Goal: Participate in discussion: Engage in conversation with other users on a specific topic

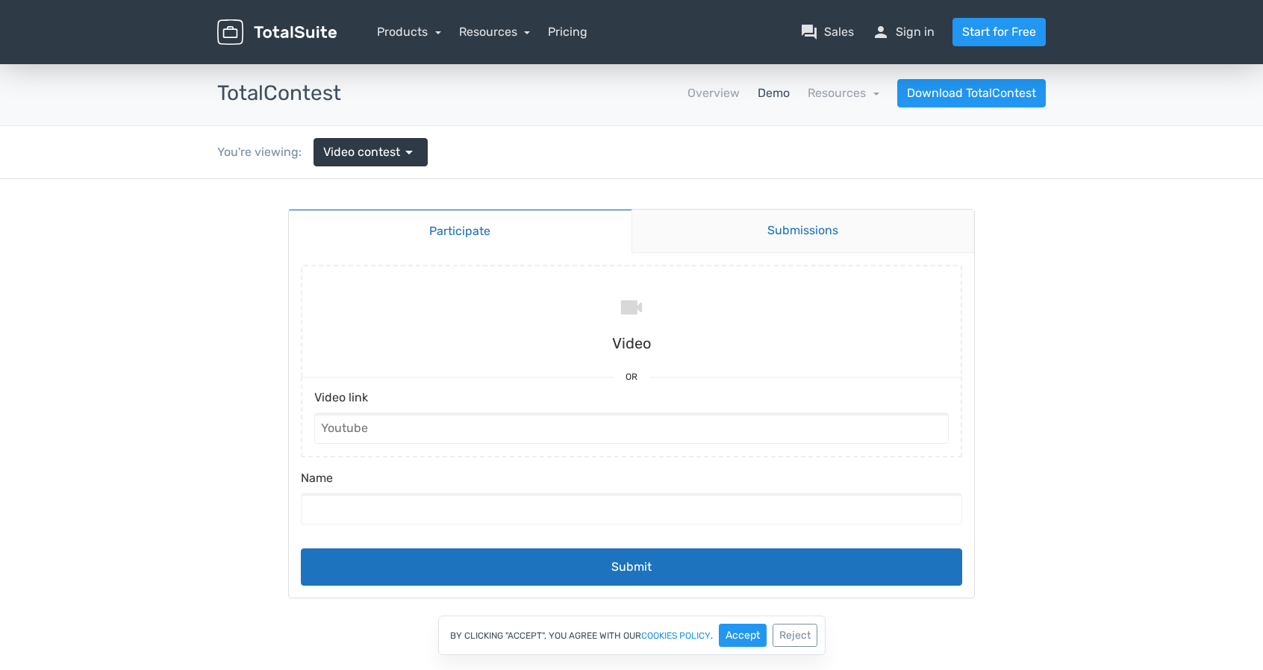
click at [777, 237] on link "Submissions" at bounding box center [802, 231] width 343 height 43
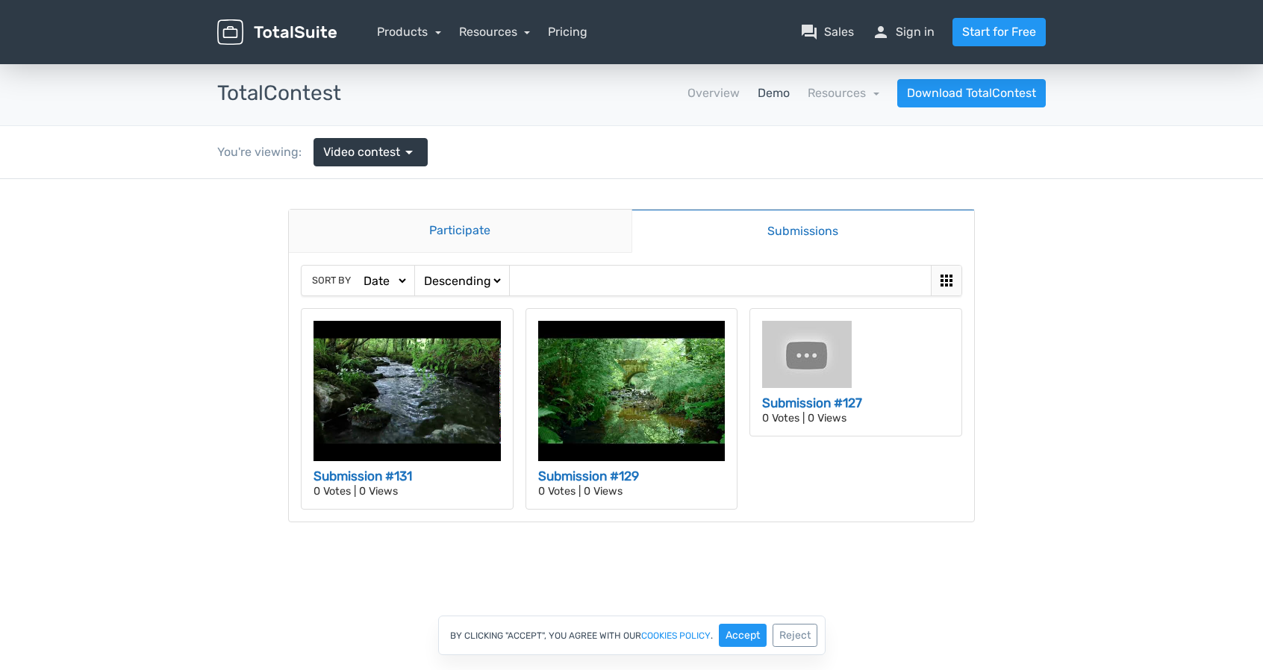
click at [487, 232] on link "Participate" at bounding box center [460, 231] width 343 height 43
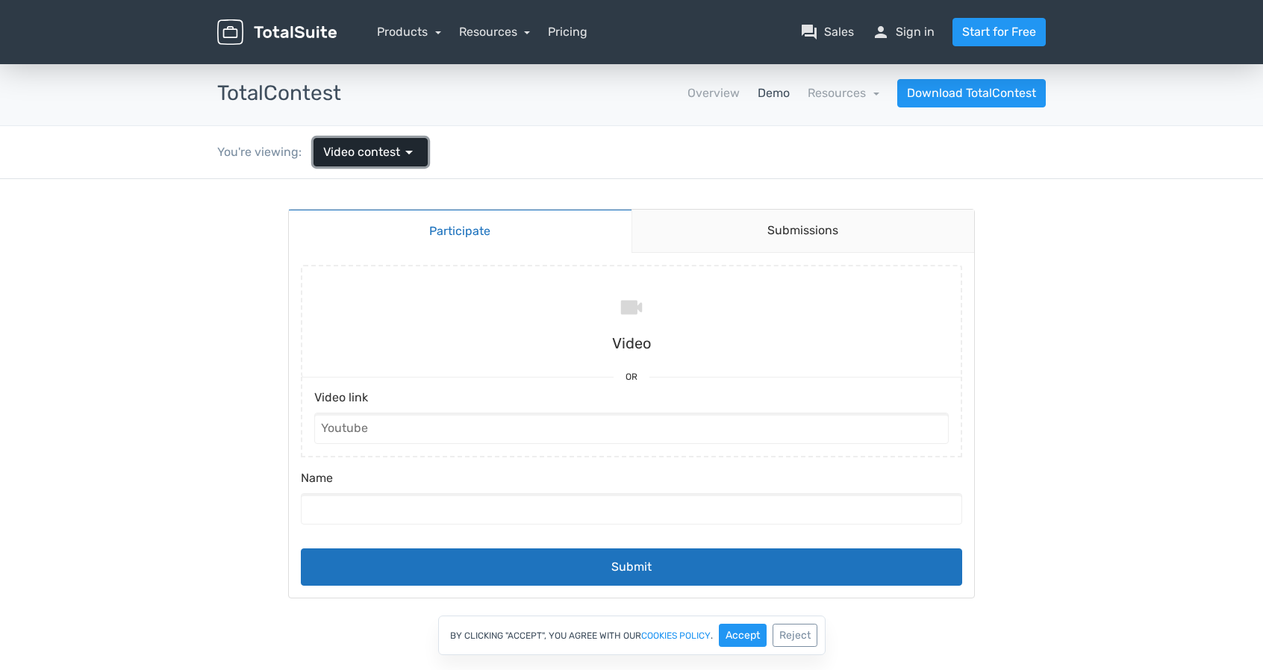
click at [389, 138] on link "Video contest arrow_drop_down" at bounding box center [370, 152] width 114 height 28
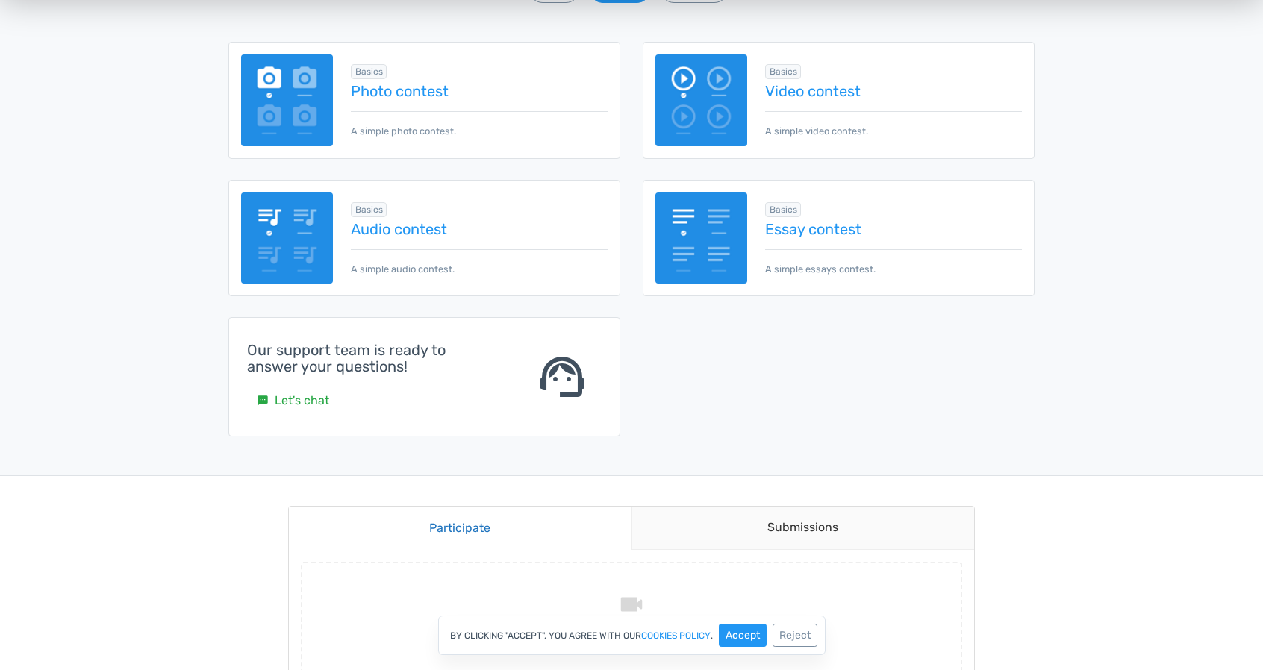
scroll to position [75, 0]
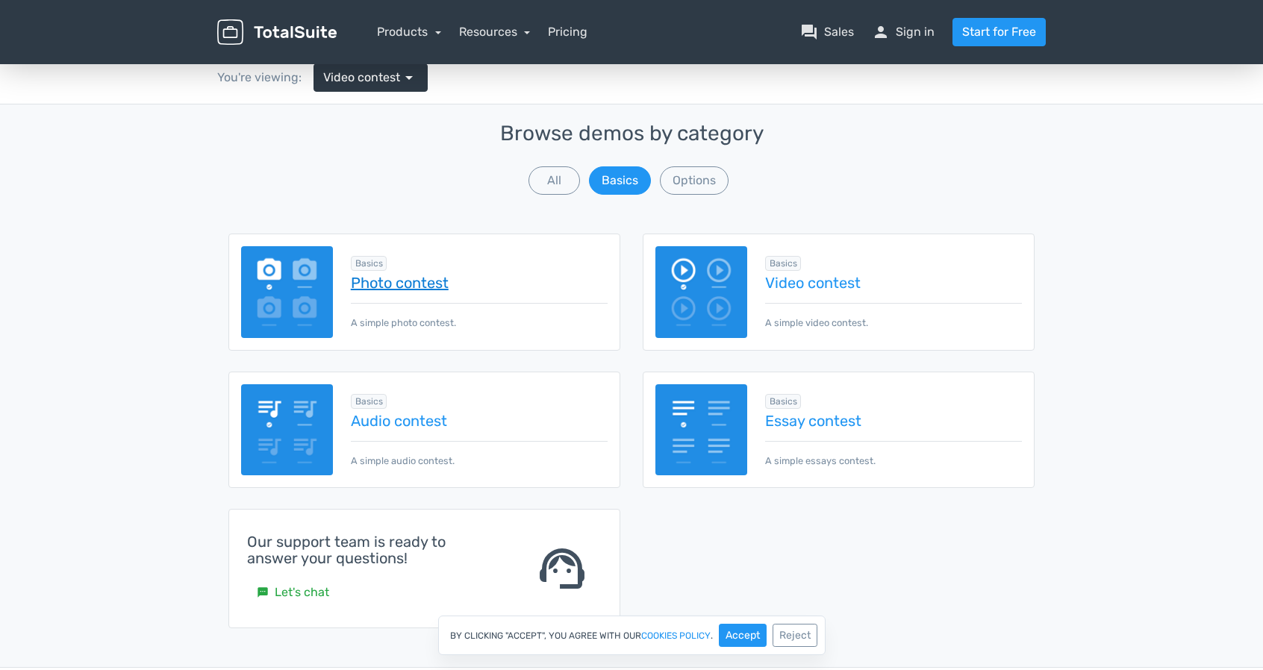
click at [390, 281] on link "Photo contest" at bounding box center [479, 283] width 257 height 16
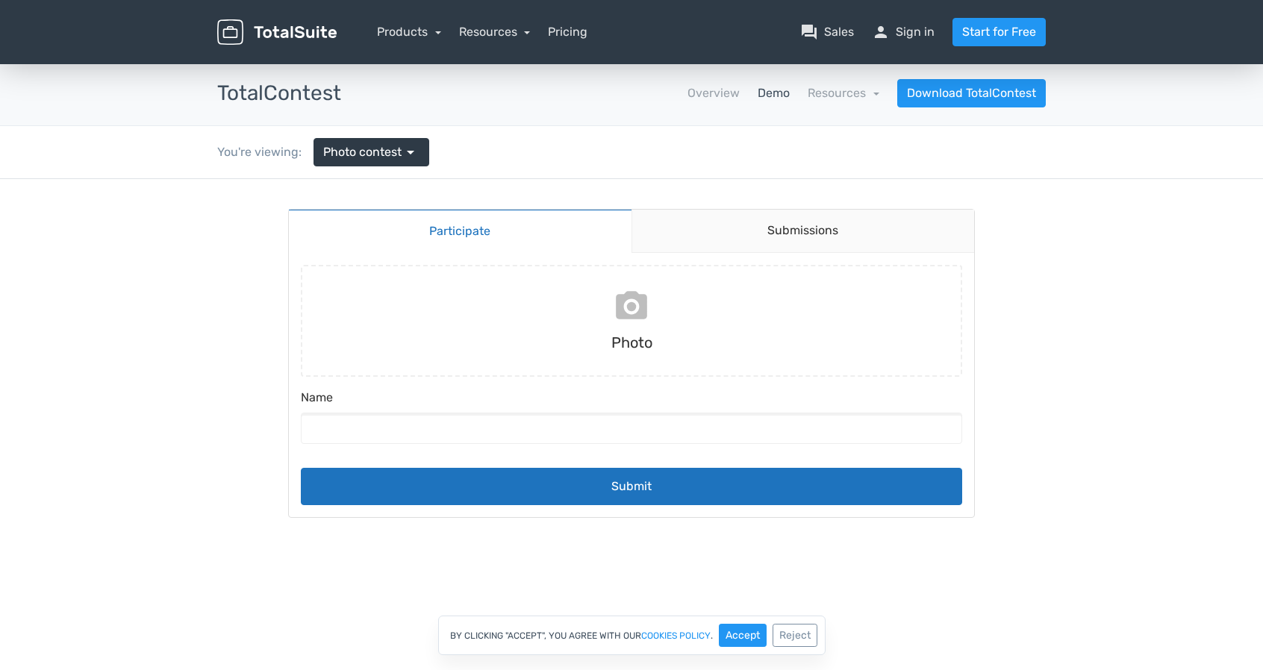
click at [625, 315] on input "file" at bounding box center [631, 321] width 673 height 112
click at [737, 222] on link "Submissions" at bounding box center [802, 231] width 343 height 43
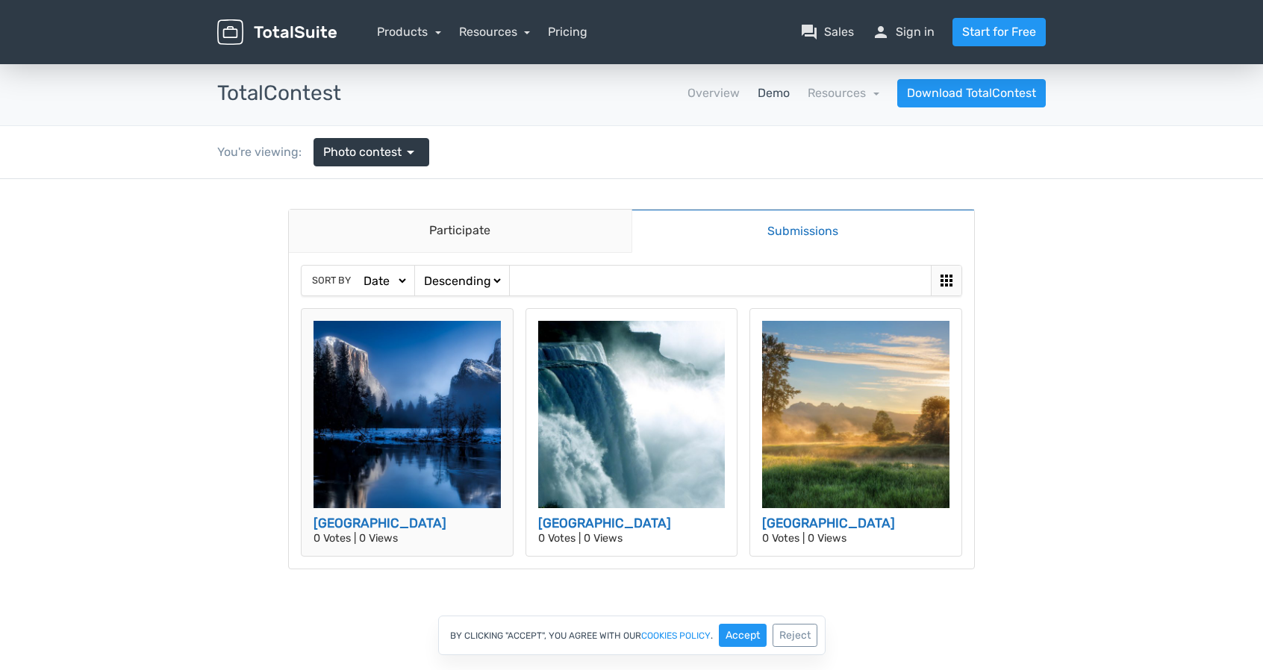
click at [432, 401] on img at bounding box center [406, 414] width 187 height 187
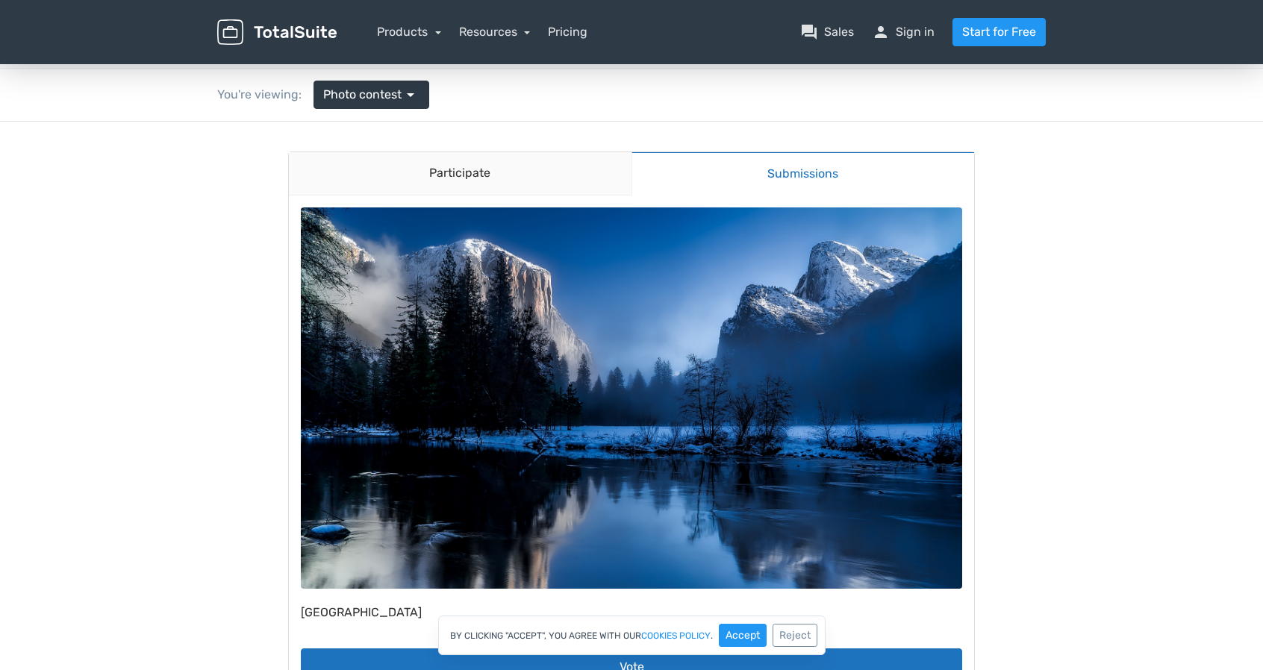
scroll to position [299, 0]
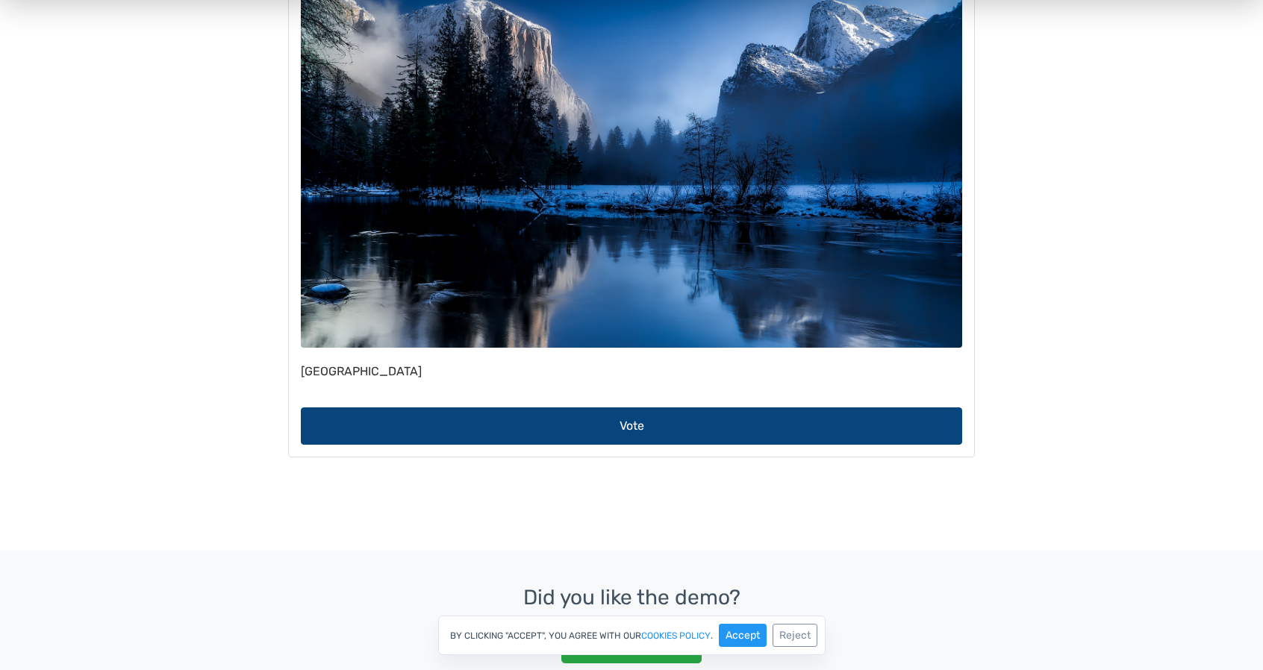
click at [639, 429] on button "Vote" at bounding box center [631, 425] width 661 height 37
